Goal: Check status: Check status

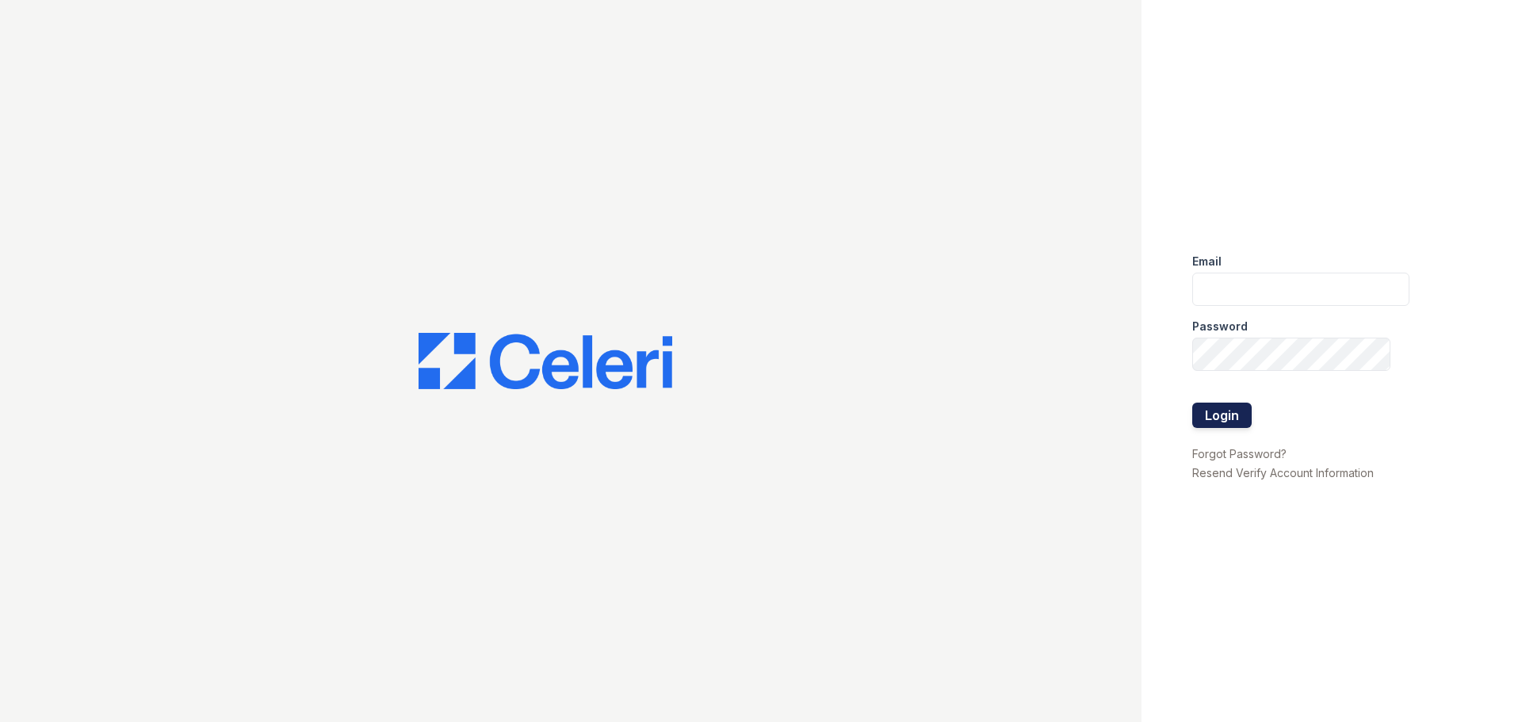
type input "[EMAIL_ADDRESS][DOMAIN_NAME]"
click at [1238, 420] on button "Login" at bounding box center [1221, 415] width 59 height 25
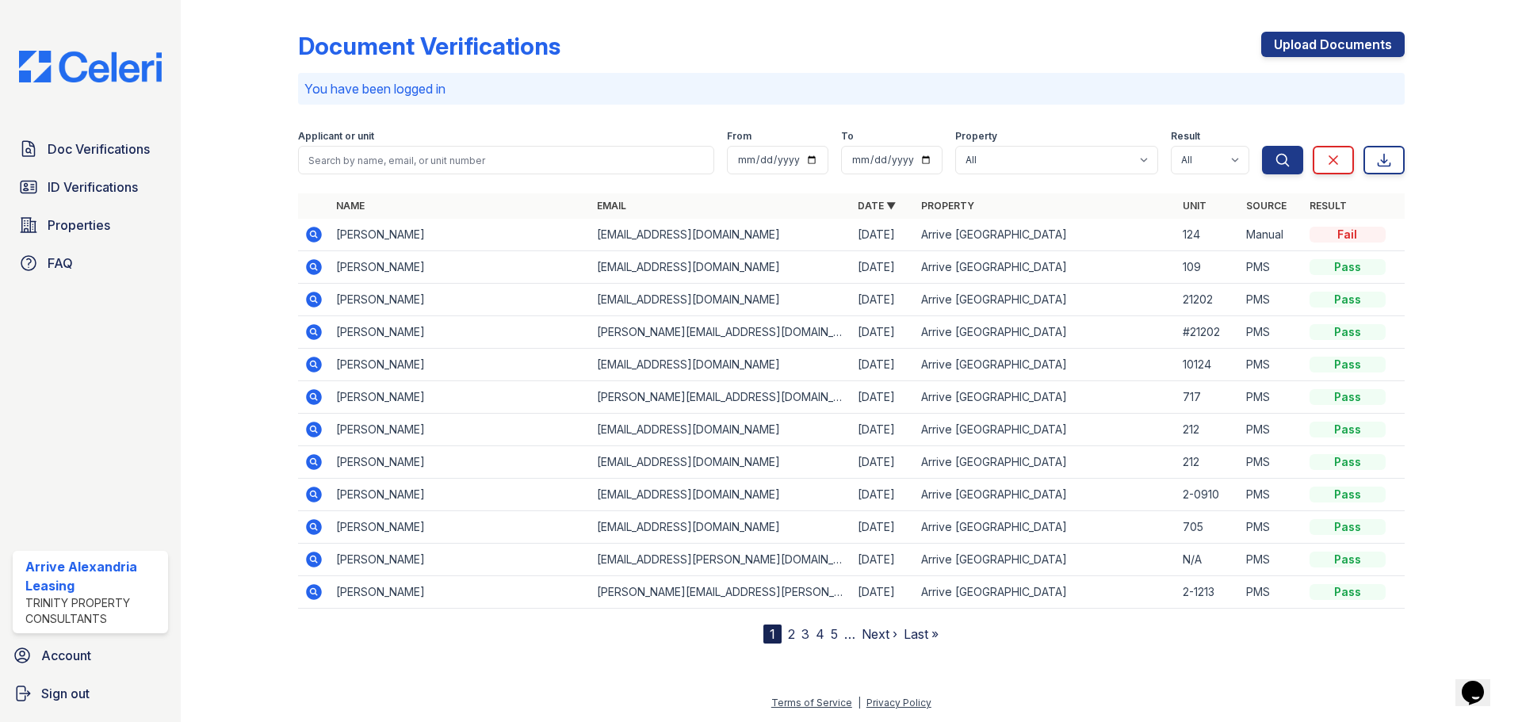
click at [121, 205] on div "Doc Verifications ID Verifications Properties FAQ" at bounding box center [90, 206] width 168 height 146
click at [117, 197] on link "ID Verifications" at bounding box center [90, 187] width 155 height 32
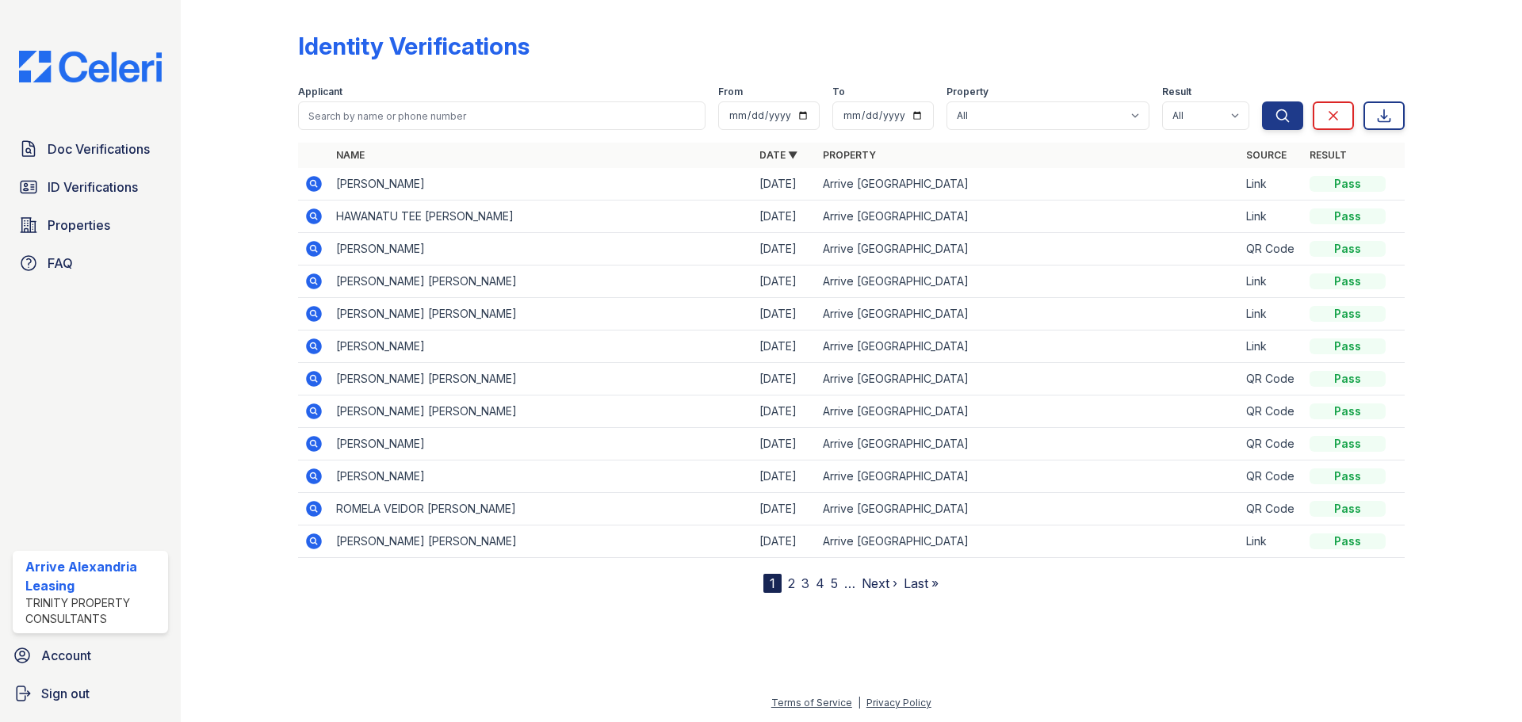
click at [1, 147] on div "Doc Verifications ID Verifications Properties FAQ Arrive Alexandria Leasing Tri…" at bounding box center [90, 361] width 181 height 722
click at [94, 164] on link "Doc Verifications" at bounding box center [90, 149] width 155 height 32
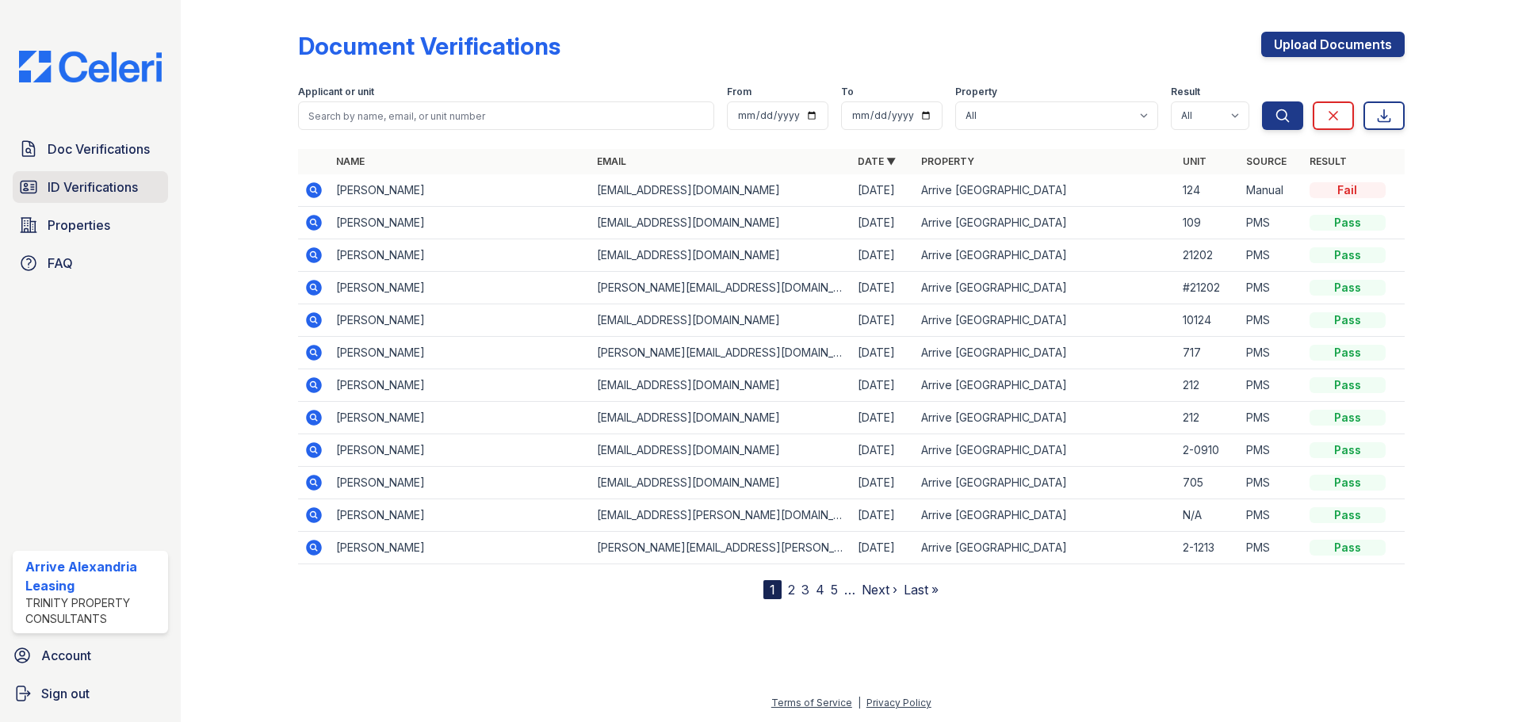
click at [92, 182] on span "ID Verifications" at bounding box center [93, 187] width 90 height 19
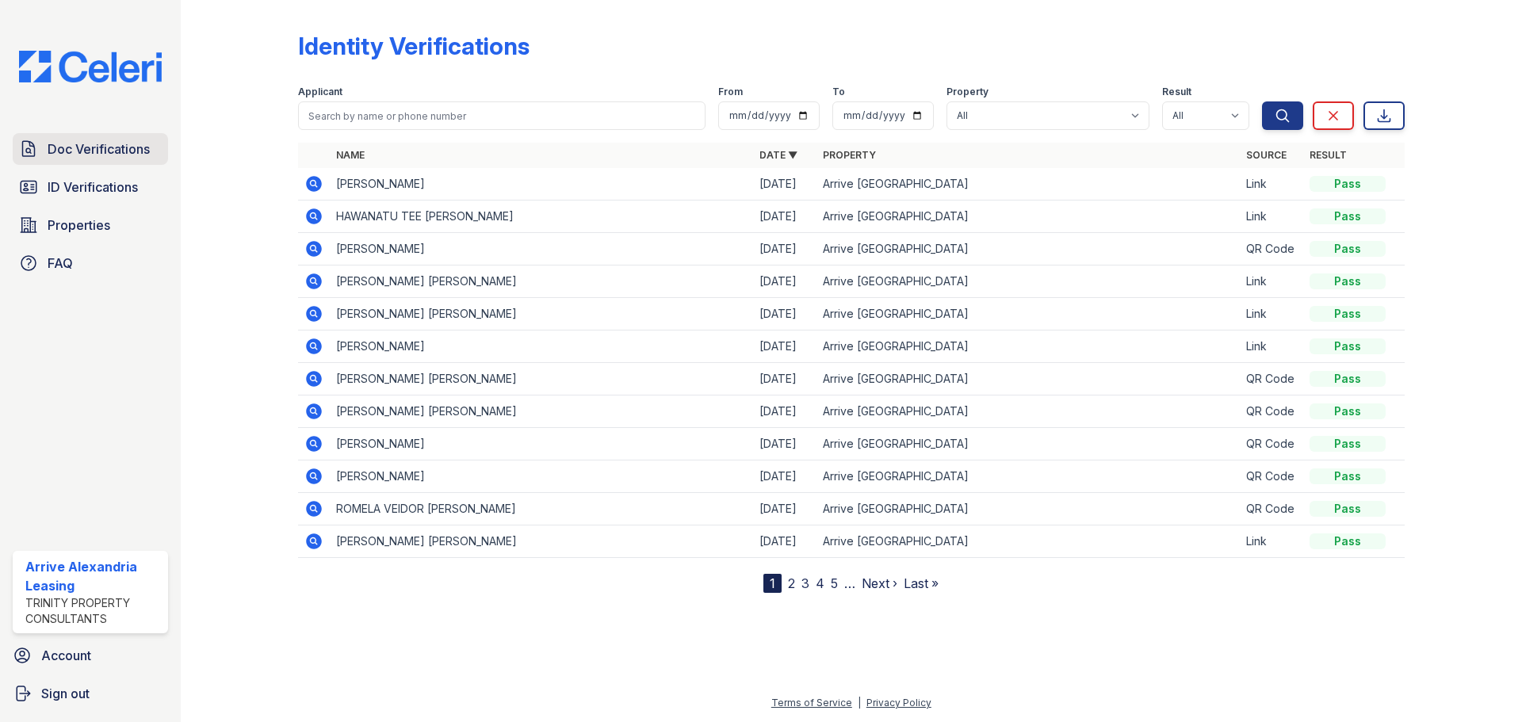
click at [94, 154] on span "Doc Verifications" at bounding box center [99, 149] width 102 height 19
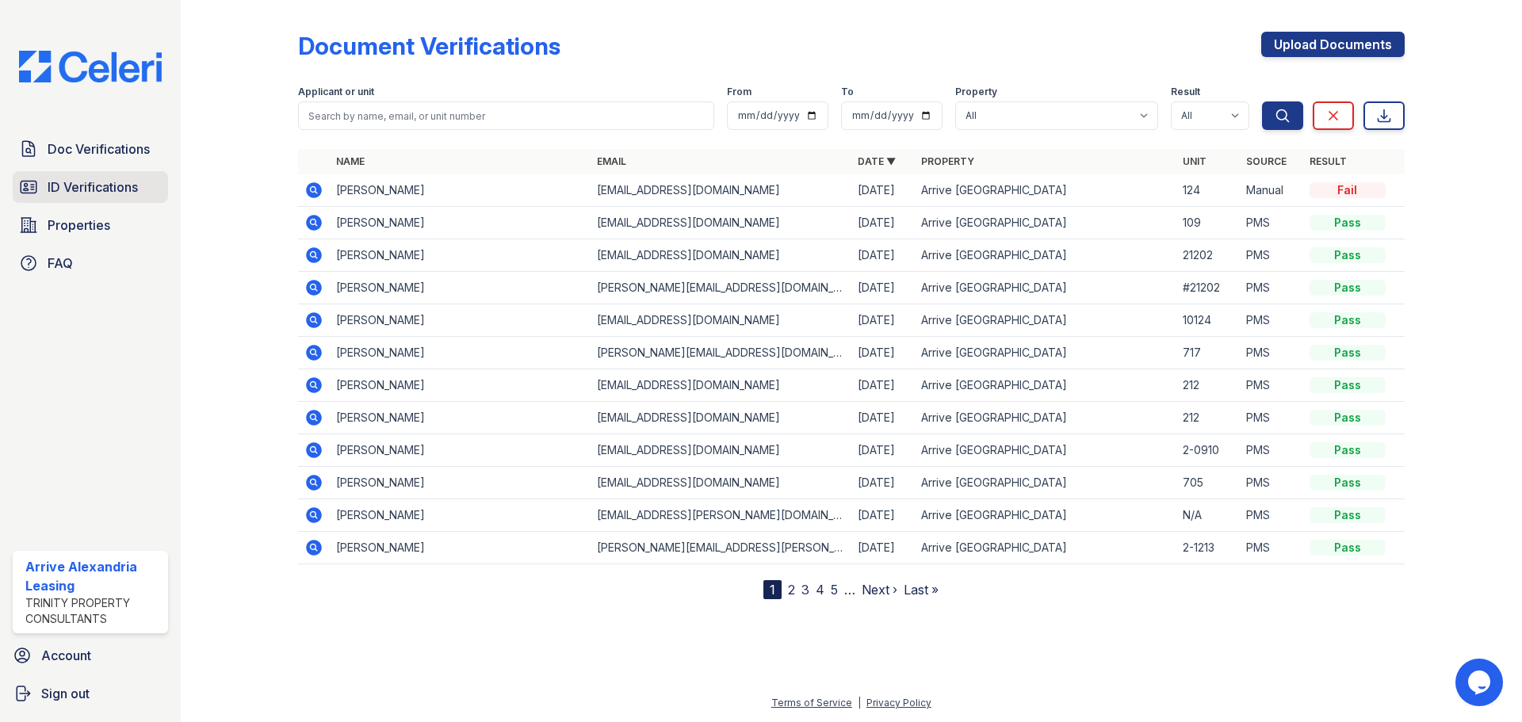
click at [97, 180] on span "ID Verifications" at bounding box center [93, 187] width 90 height 19
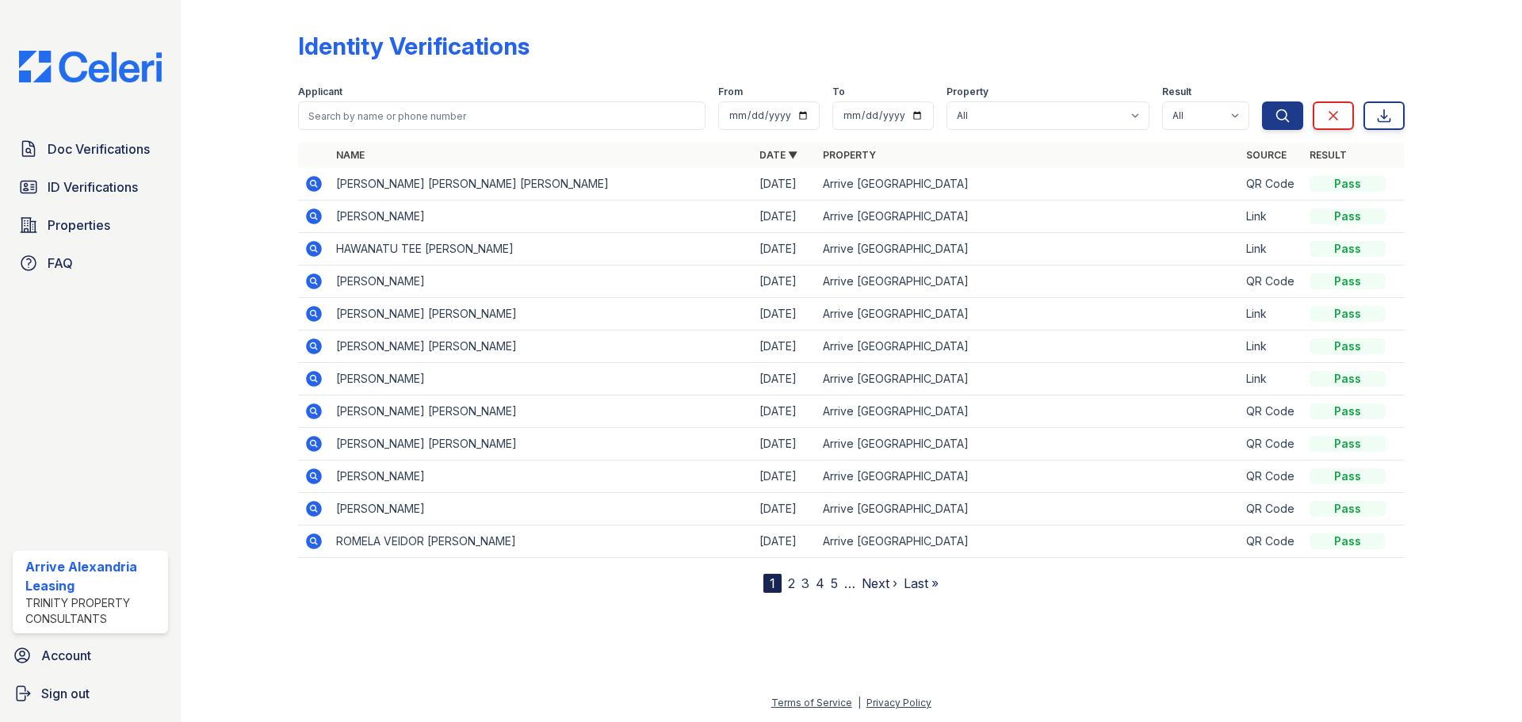
click at [105, 167] on div "Doc Verifications ID Verifications Properties FAQ" at bounding box center [90, 206] width 168 height 146
click at [105, 162] on link "Doc Verifications" at bounding box center [90, 149] width 155 height 32
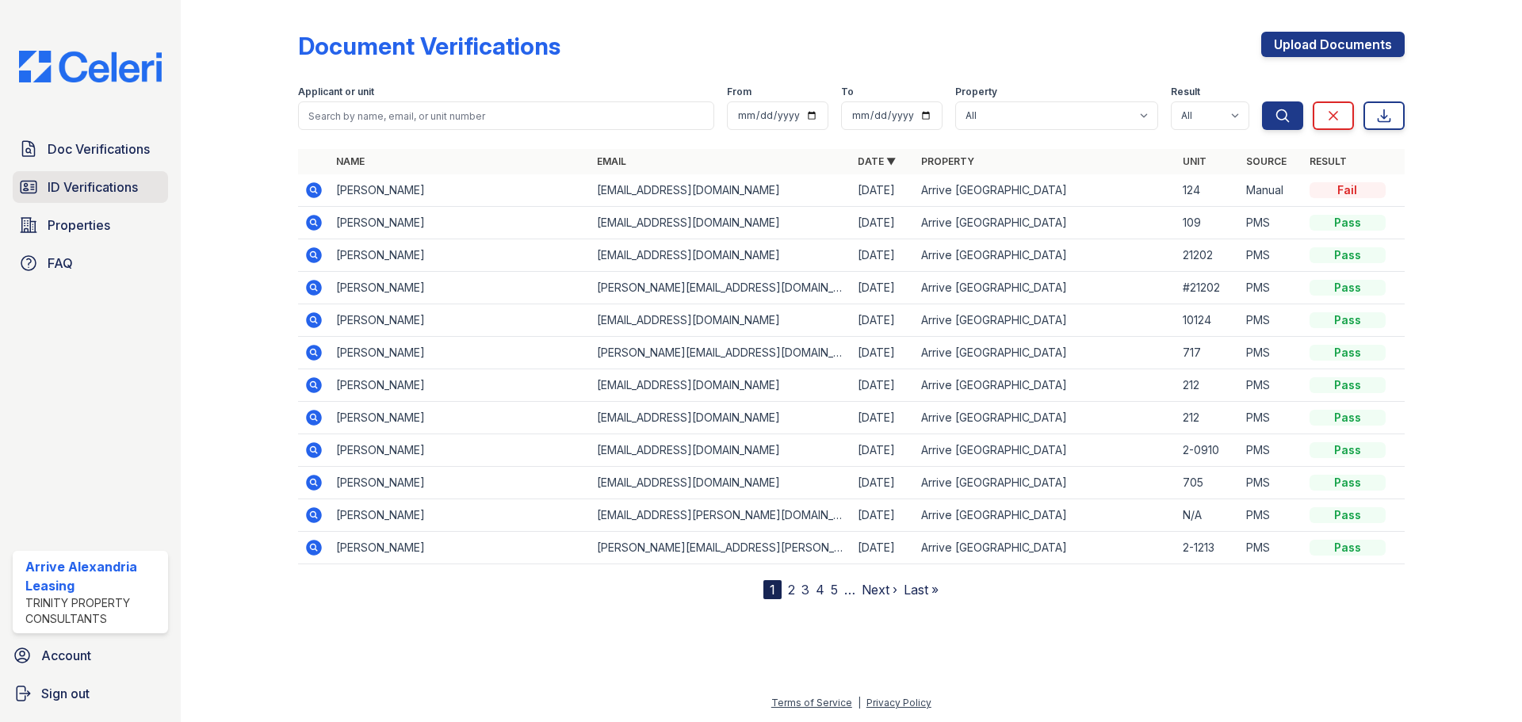
click at [93, 189] on span "ID Verifications" at bounding box center [93, 187] width 90 height 19
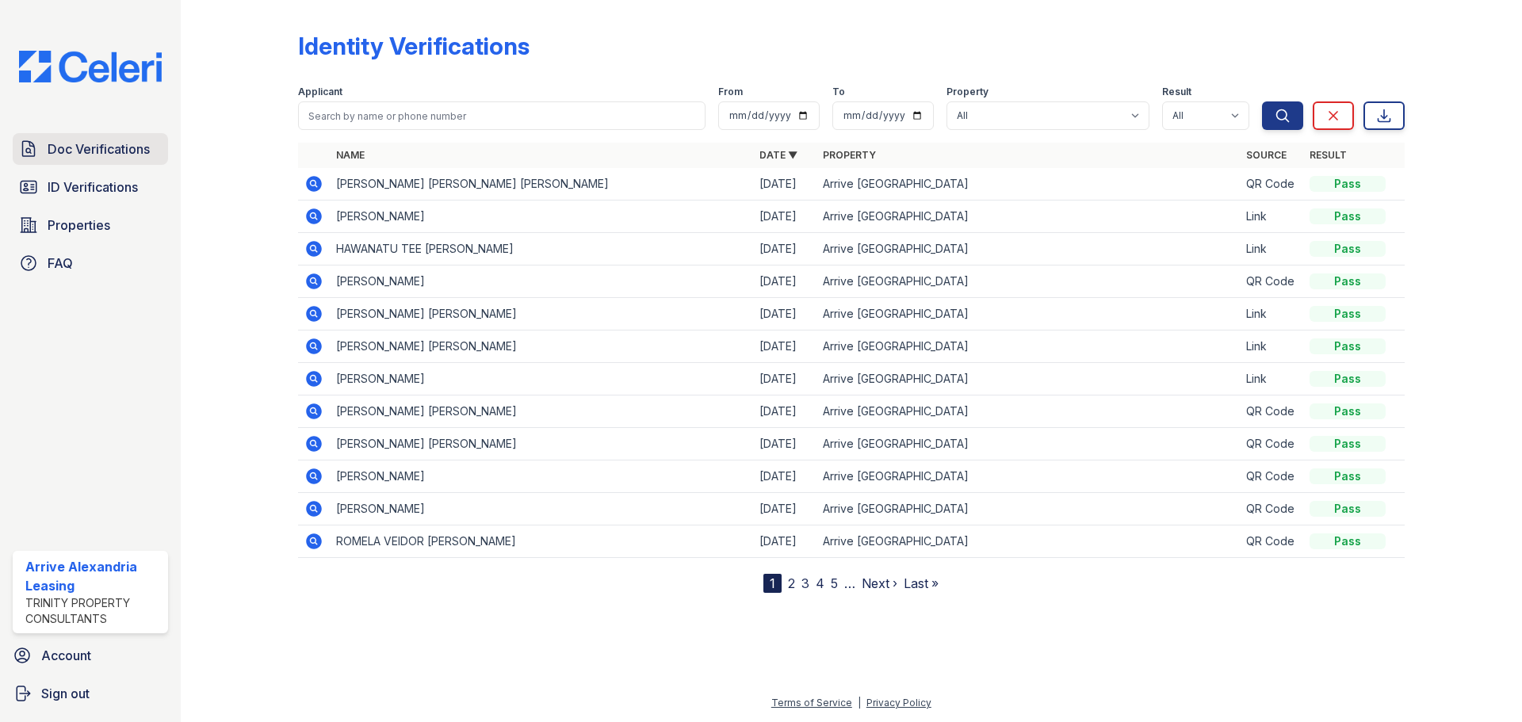
click at [100, 160] on link "Doc Verifications" at bounding box center [90, 149] width 155 height 32
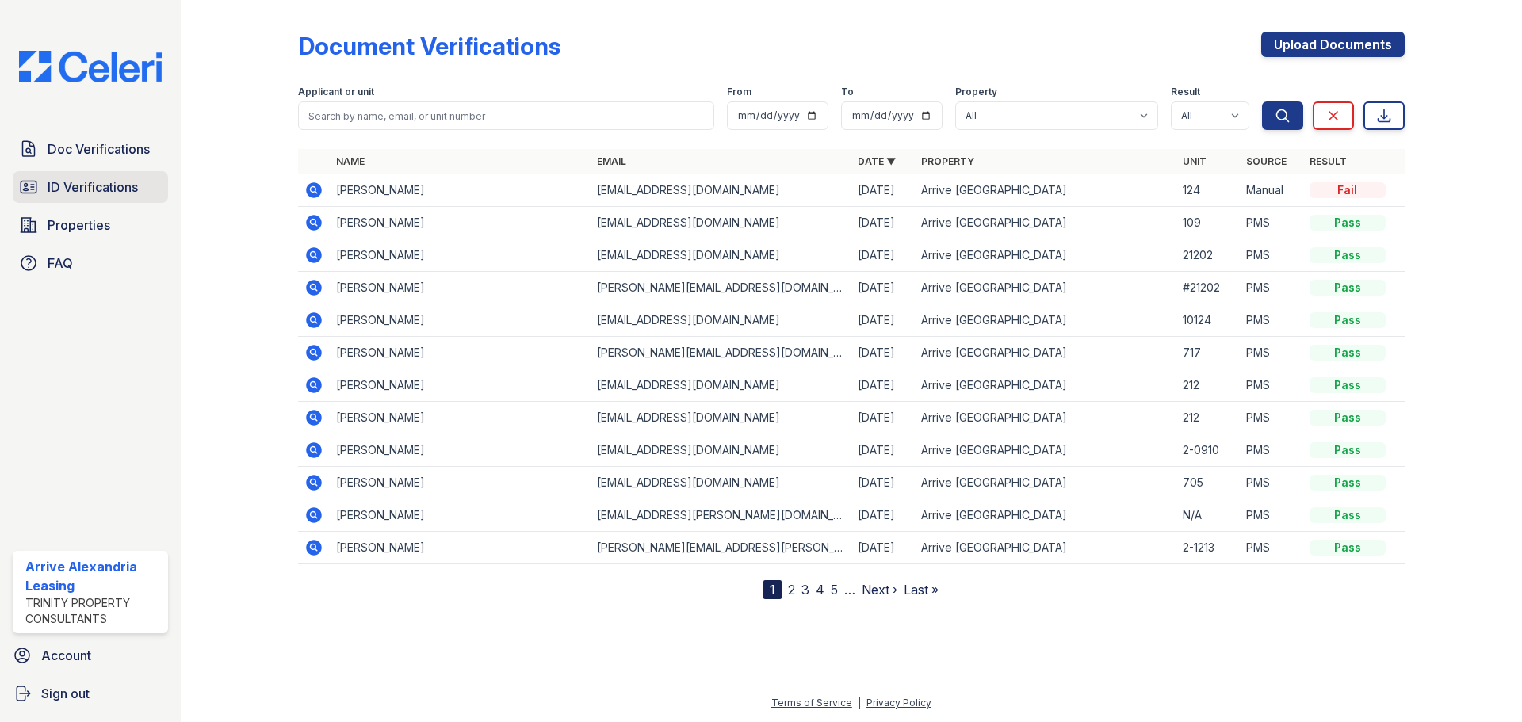
click at [101, 193] on span "ID Verifications" at bounding box center [93, 187] width 90 height 19
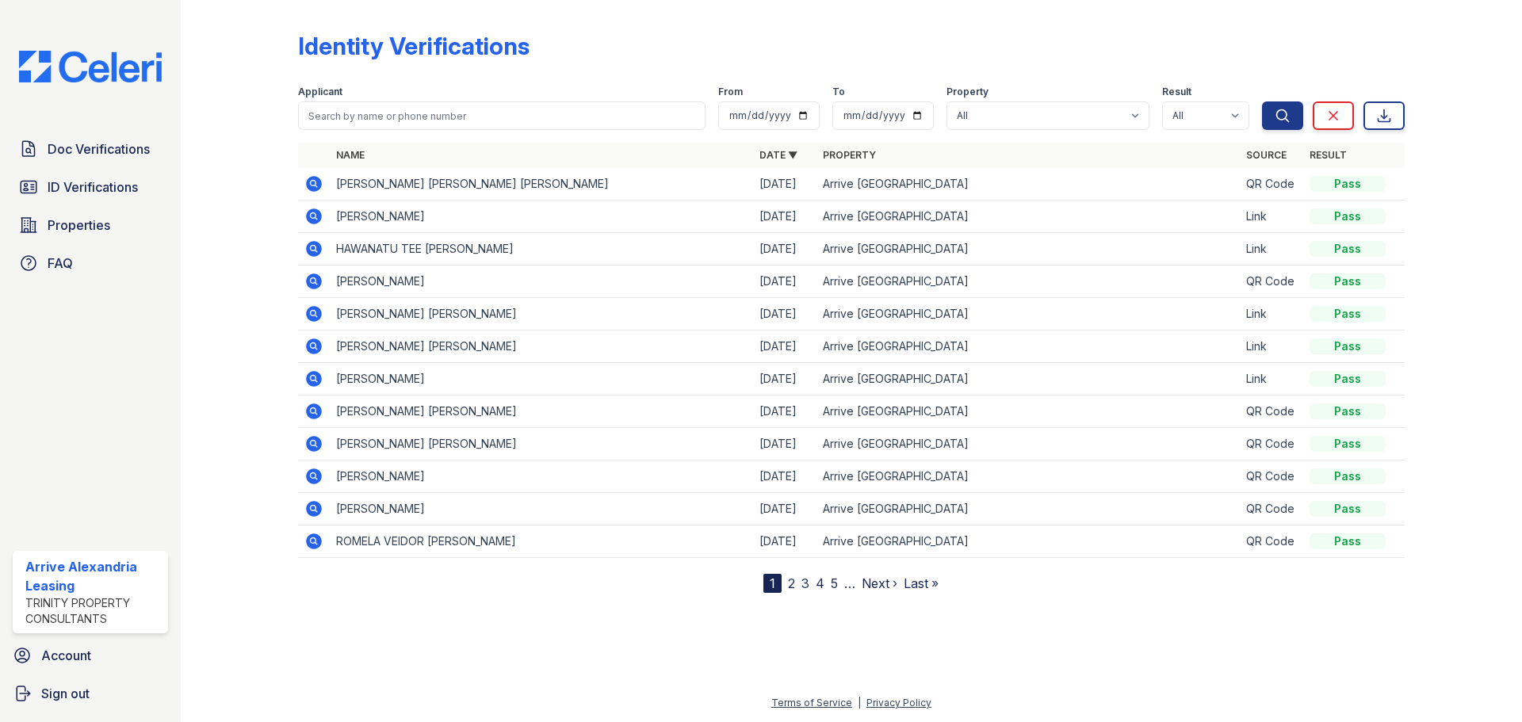
click at [313, 178] on icon at bounding box center [314, 184] width 16 height 16
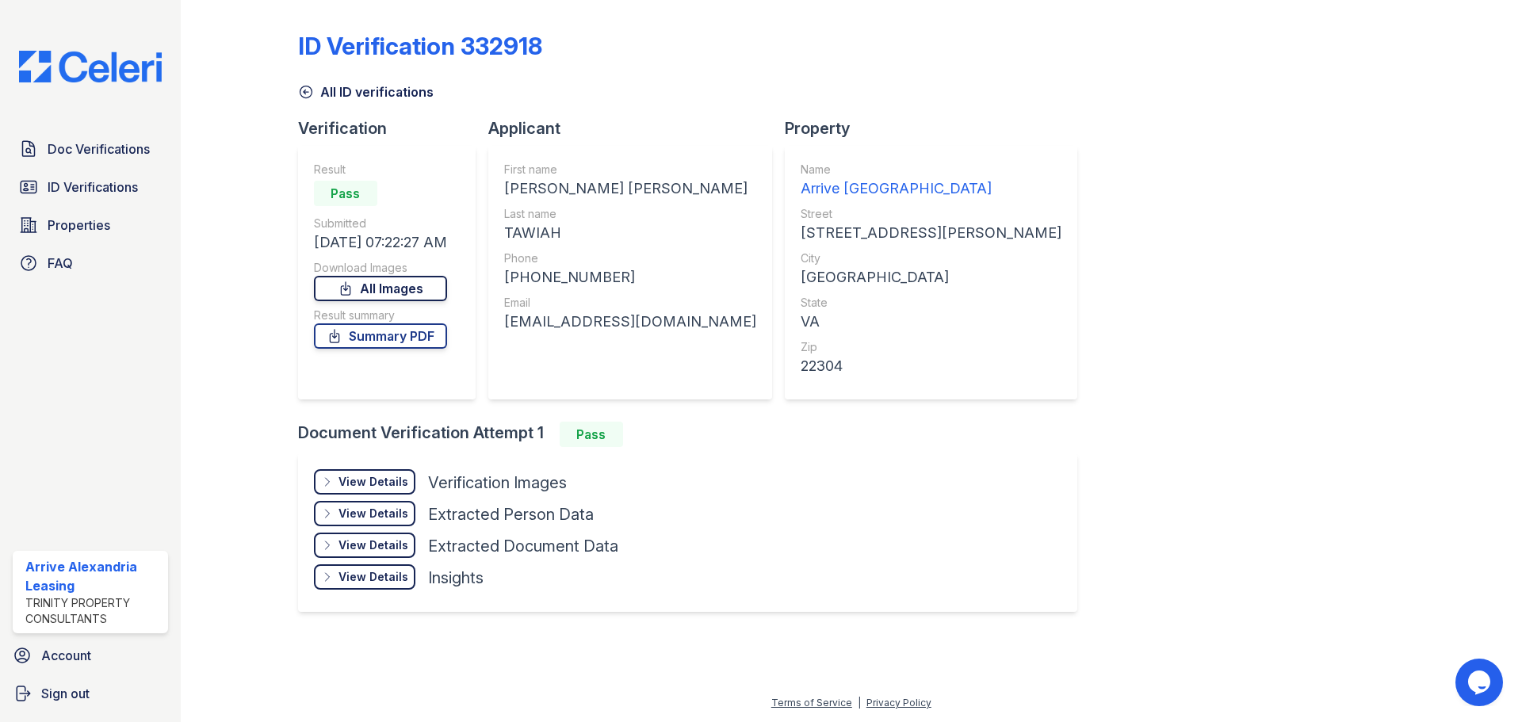
click at [414, 293] on link "All Images" at bounding box center [380, 288] width 133 height 25
click at [431, 336] on link "Summary PDF" at bounding box center [380, 335] width 133 height 25
click at [419, 339] on link "Summary PDF" at bounding box center [380, 335] width 133 height 25
